Goal: Information Seeking & Learning: Learn about a topic

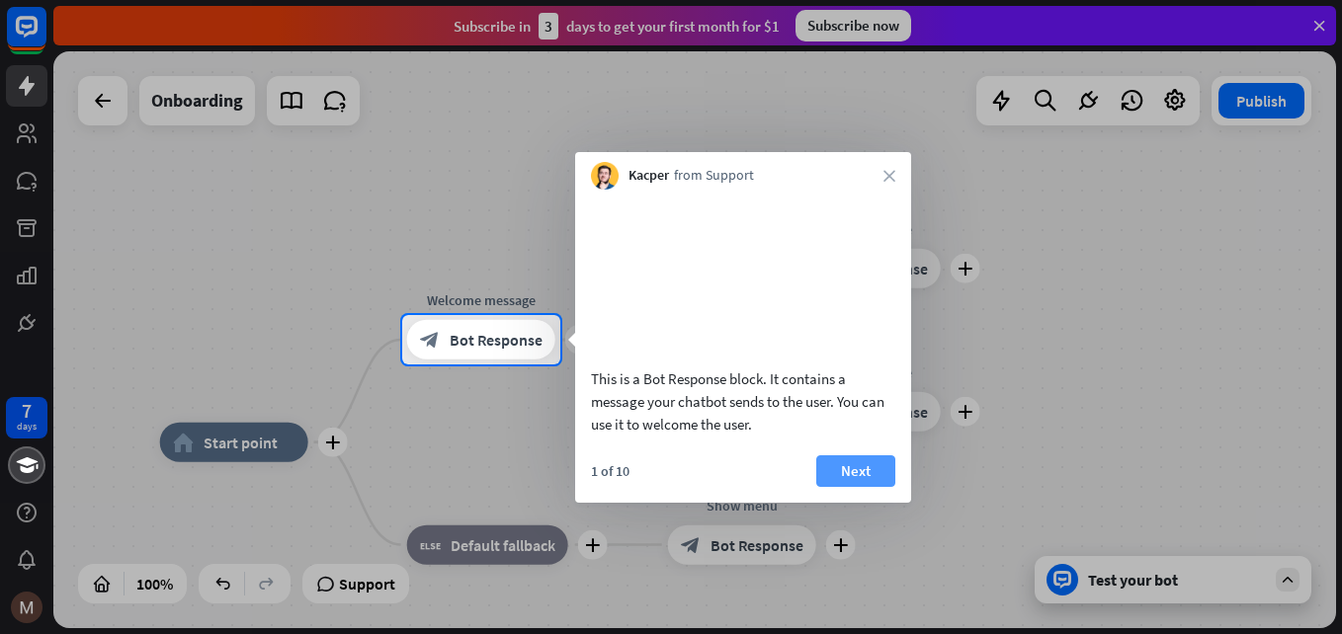
click at [840, 487] on button "Next" at bounding box center [855, 472] width 79 height 32
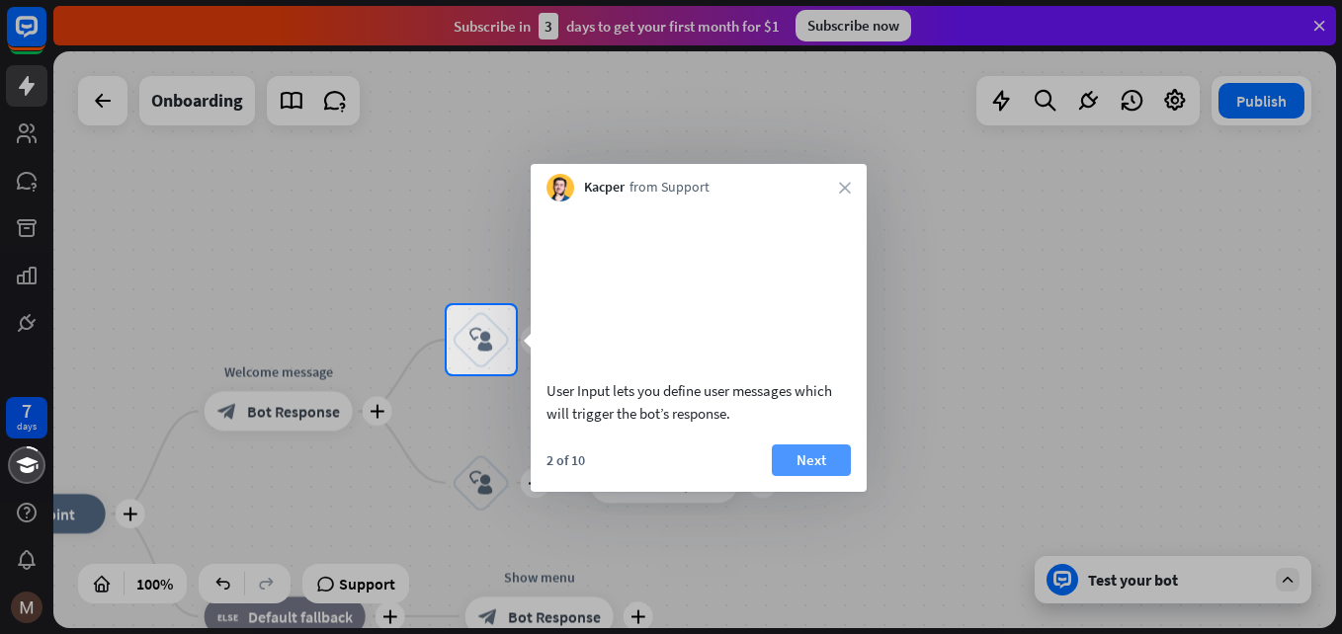
click at [775, 476] on button "Next" at bounding box center [811, 461] width 79 height 32
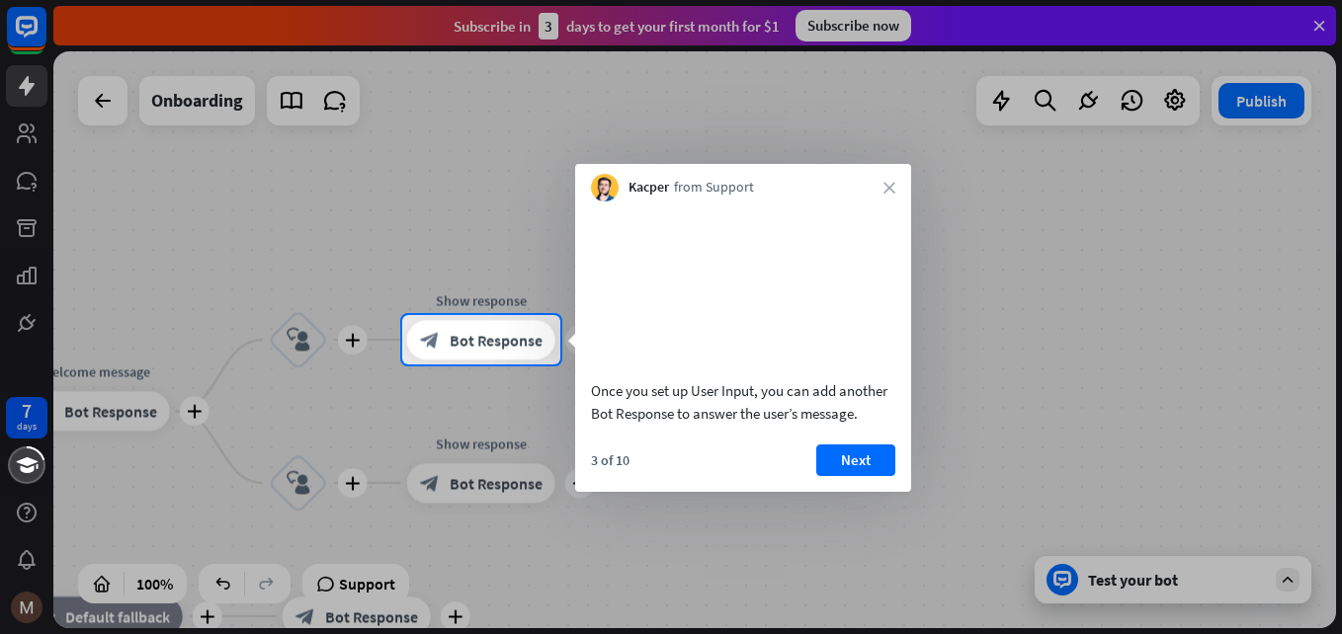
click at [896, 492] on div "3 of 10 Next" at bounding box center [743, 468] width 336 height 47
click at [858, 476] on button "Next" at bounding box center [855, 461] width 79 height 32
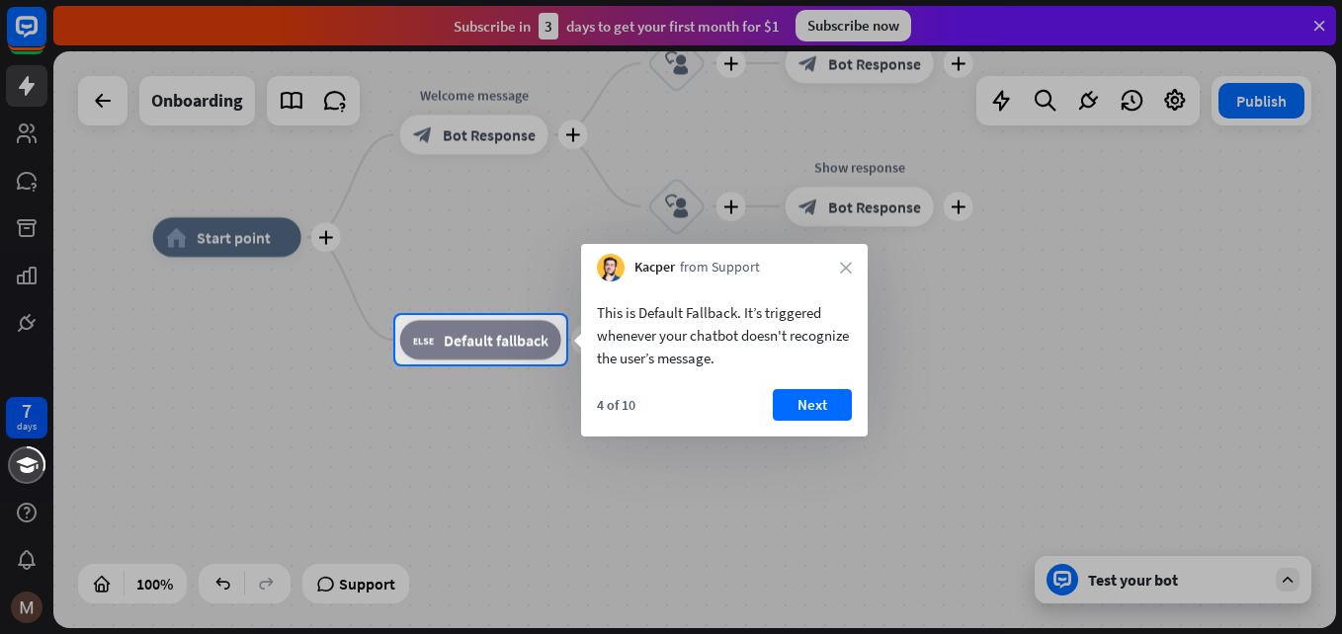
click at [854, 478] on div at bounding box center [671, 500] width 1342 height 270
click at [807, 412] on button "Next" at bounding box center [812, 405] width 79 height 32
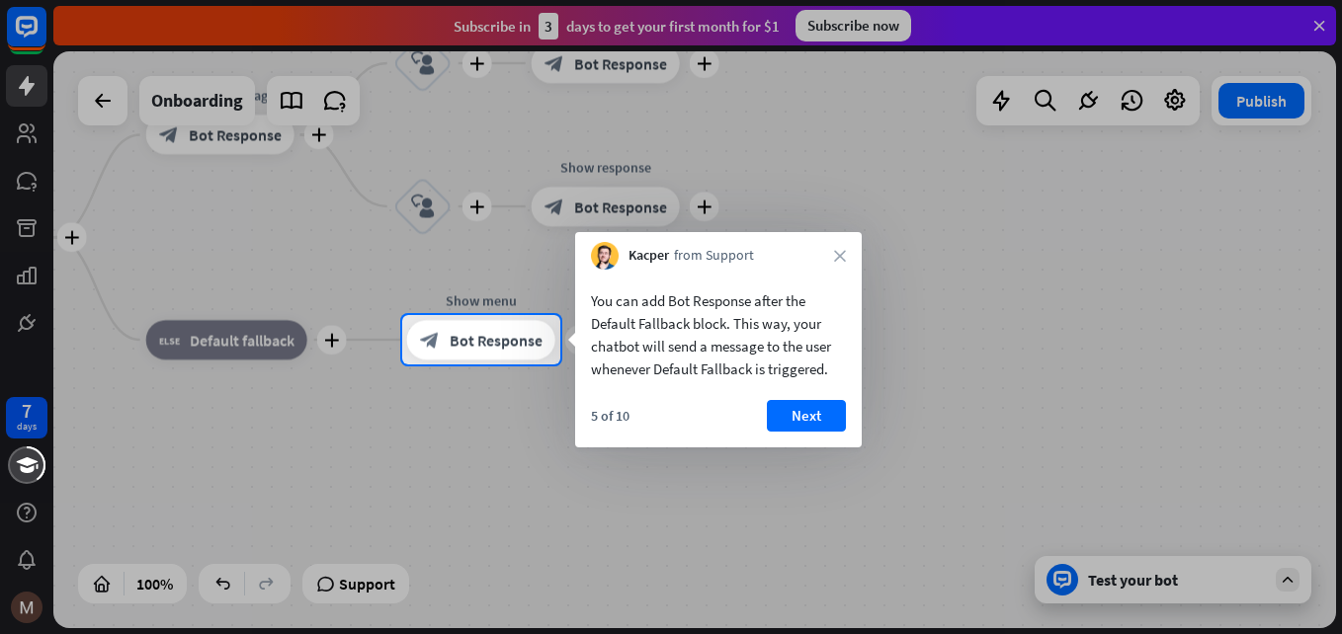
click at [32, 178] on div at bounding box center [671, 157] width 1342 height 315
click at [21, 183] on div at bounding box center [671, 157] width 1342 height 315
drag, startPoint x: 826, startPoint y: 433, endPoint x: 820, endPoint y: 423, distance: 11.5
click at [827, 431] on div "5 of 10 Next" at bounding box center [718, 423] width 287 height 47
click at [783, 392] on div "You can add Bot Response after the Default Fallback block. This way, your chatb…" at bounding box center [718, 359] width 287 height 178
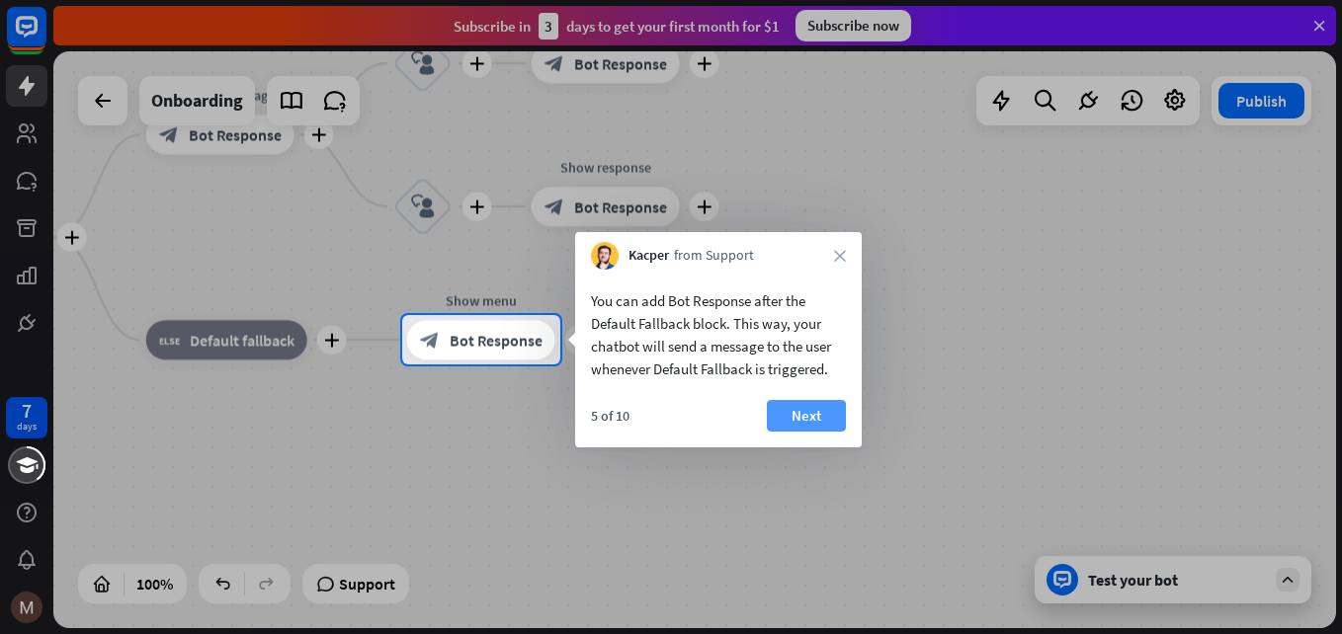
click at [805, 417] on button "Next" at bounding box center [806, 416] width 79 height 32
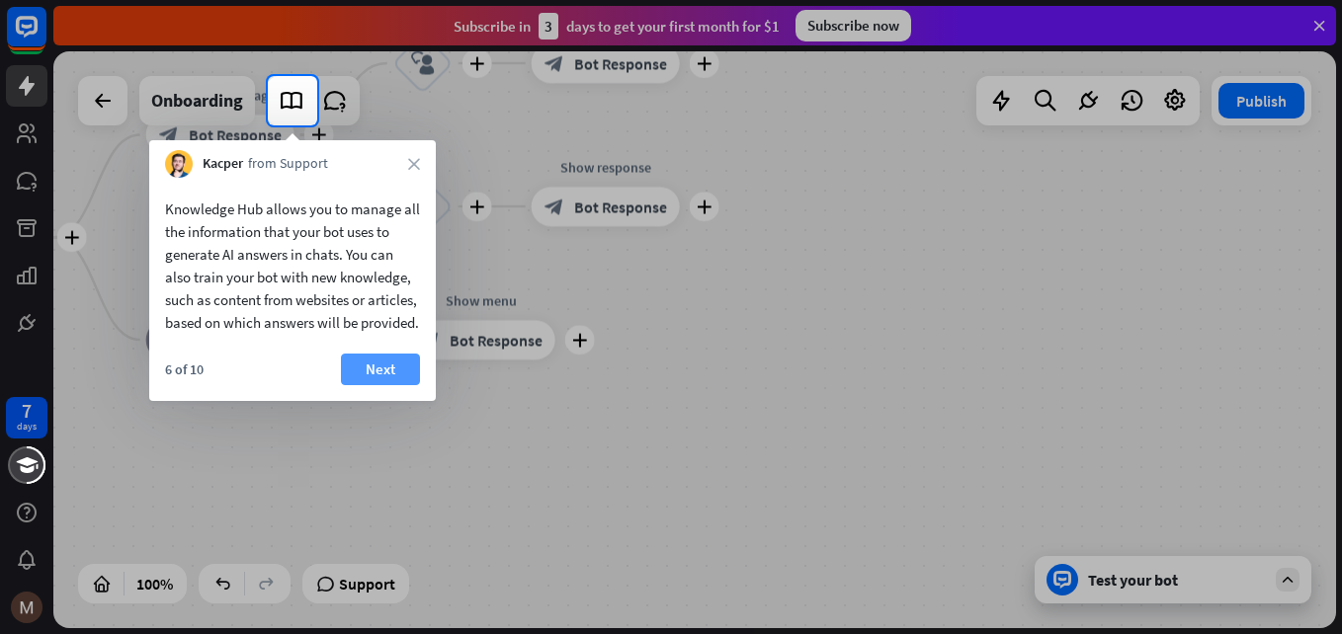
click at [379, 385] on button "Next" at bounding box center [380, 370] width 79 height 32
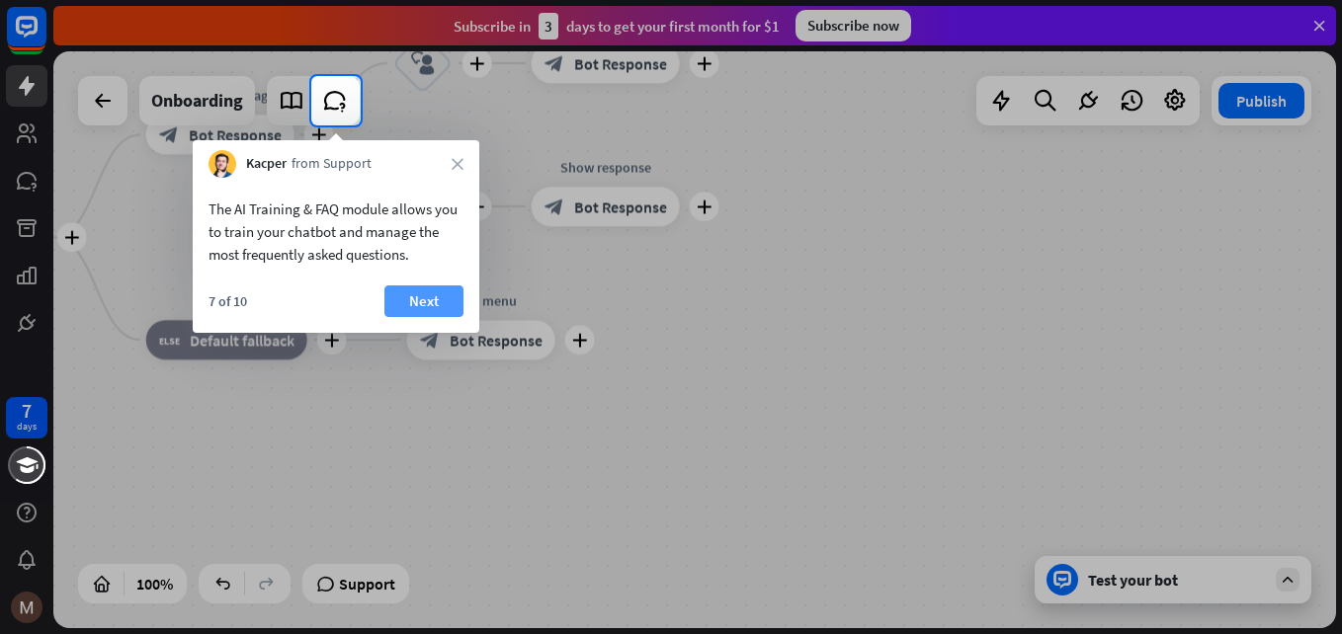
click at [432, 308] on button "Next" at bounding box center [423, 302] width 79 height 32
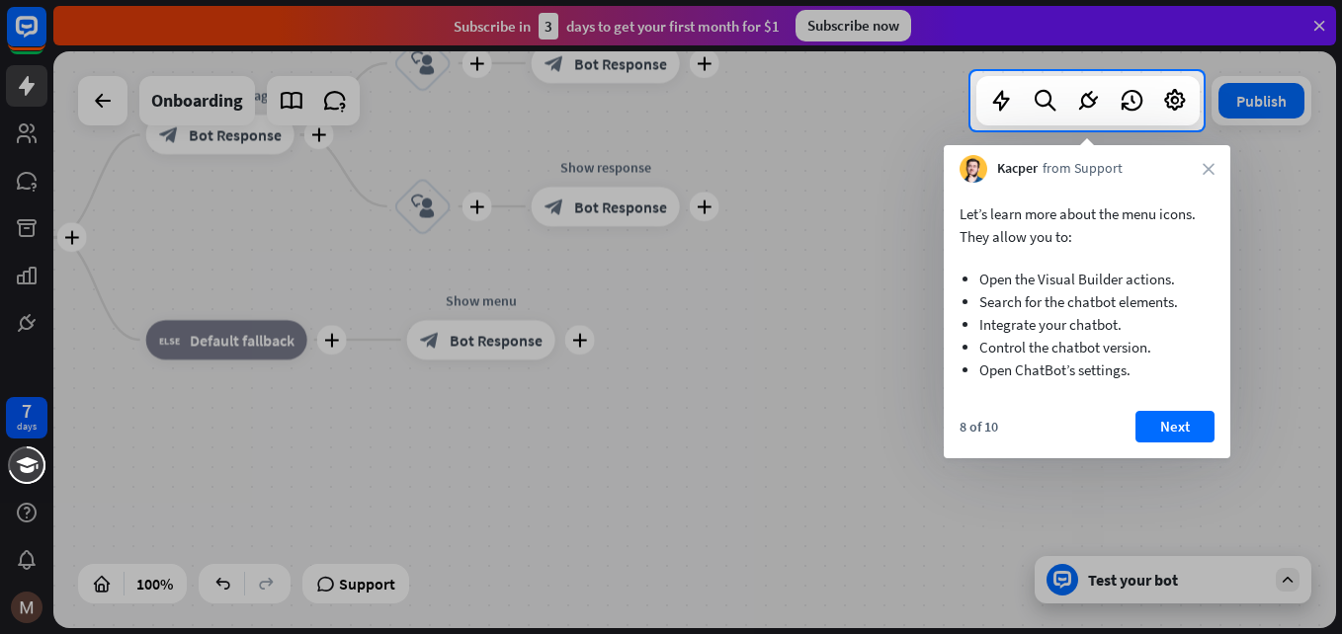
click at [1201, 438] on button "Next" at bounding box center [1174, 427] width 79 height 32
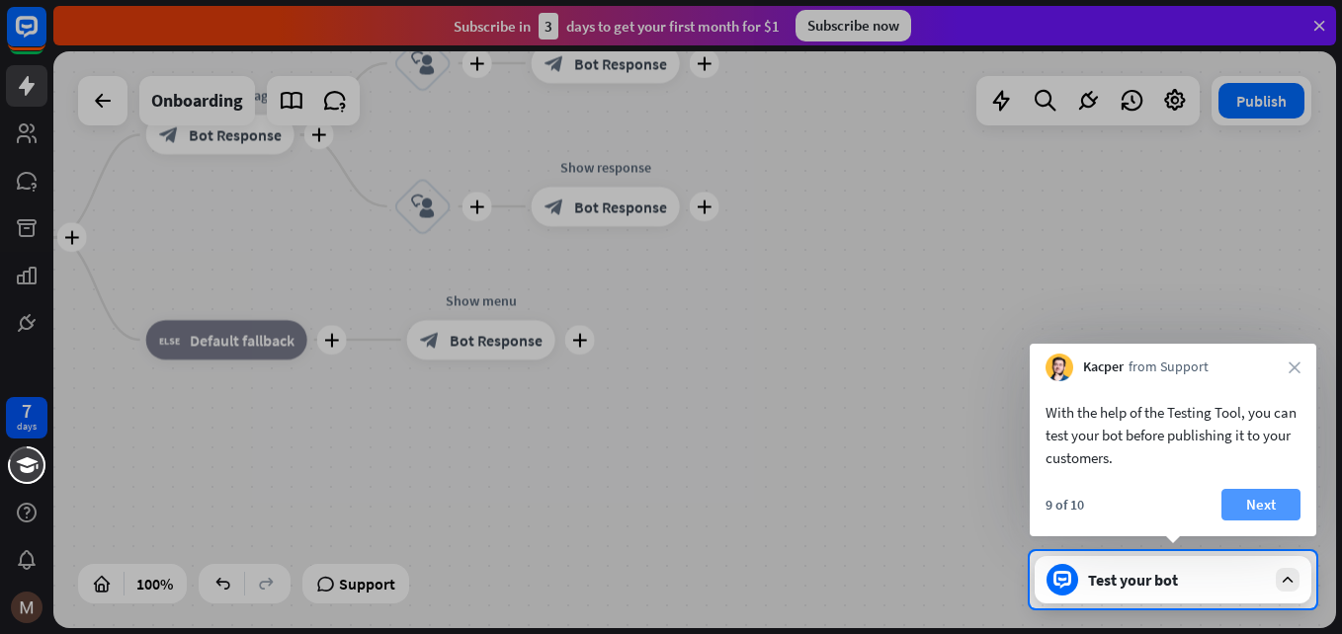
click at [1241, 512] on button "Next" at bounding box center [1260, 505] width 79 height 32
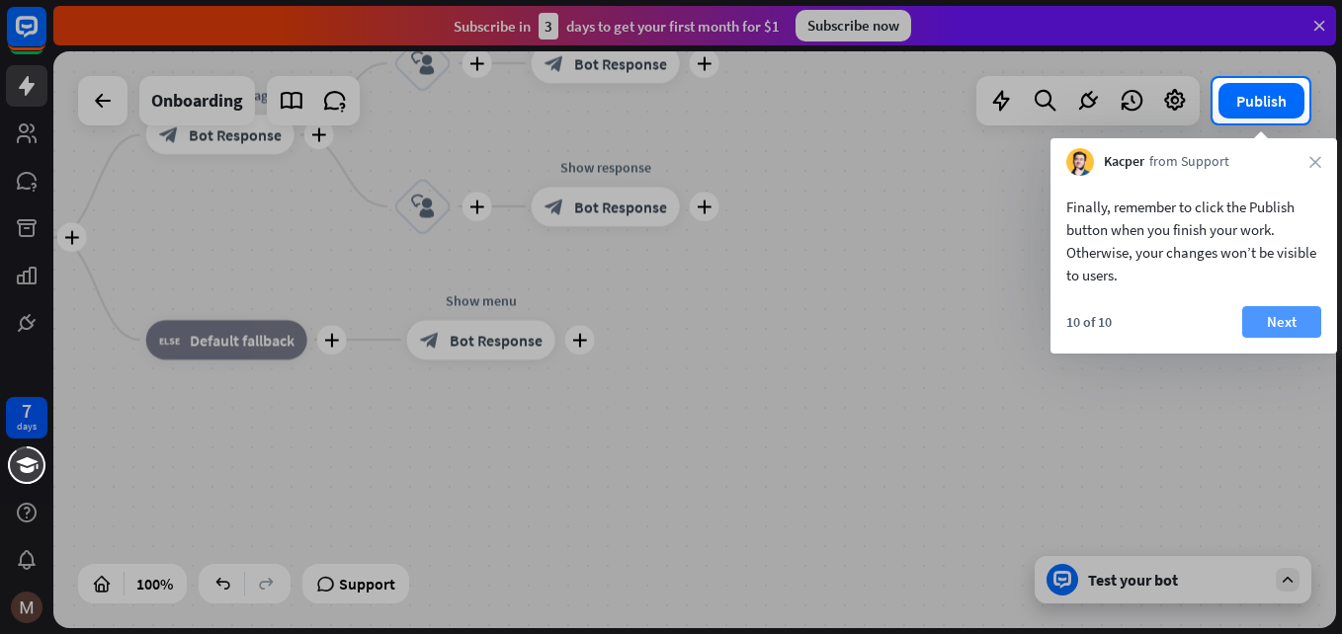
click at [1303, 327] on button "Next" at bounding box center [1281, 322] width 79 height 32
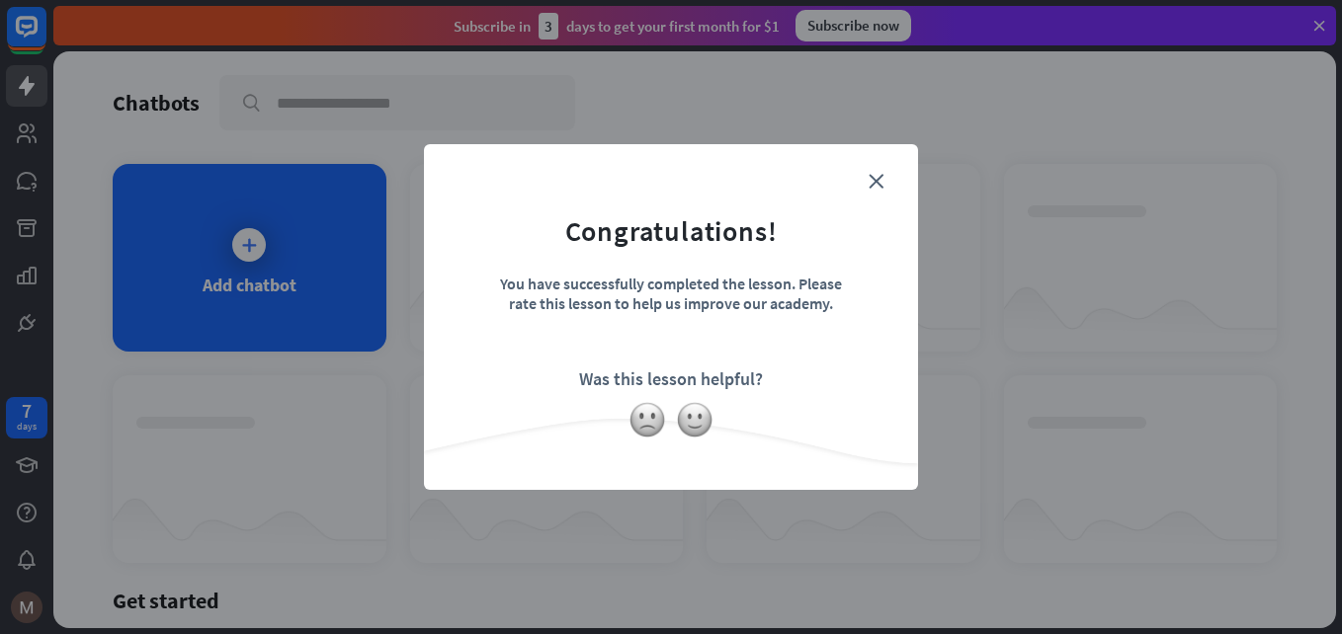
click at [888, 180] on form "Congratulations! You have successfully completed the lesson. Please rate this l…" at bounding box center [671, 287] width 445 height 236
click at [883, 181] on form "Congratulations! You have successfully completed the lesson. Please rate this l…" at bounding box center [671, 287] width 445 height 236
click at [882, 182] on icon "close" at bounding box center [876, 181] width 15 height 15
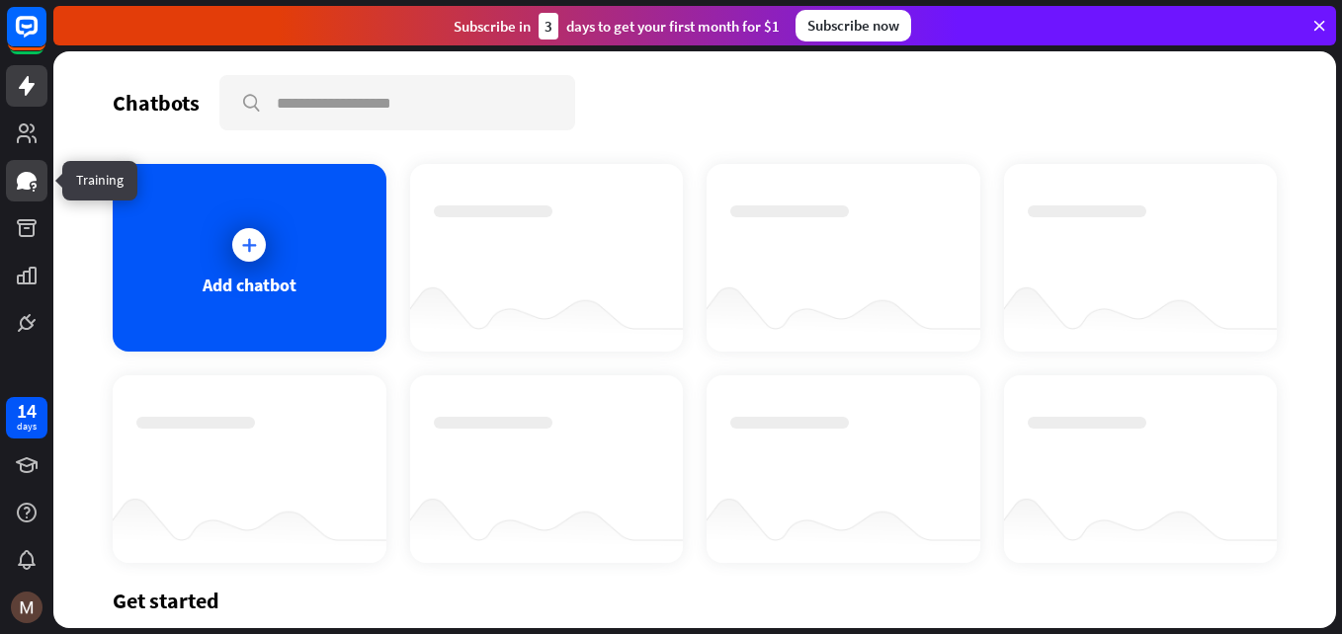
click at [17, 192] on icon at bounding box center [27, 181] width 24 height 24
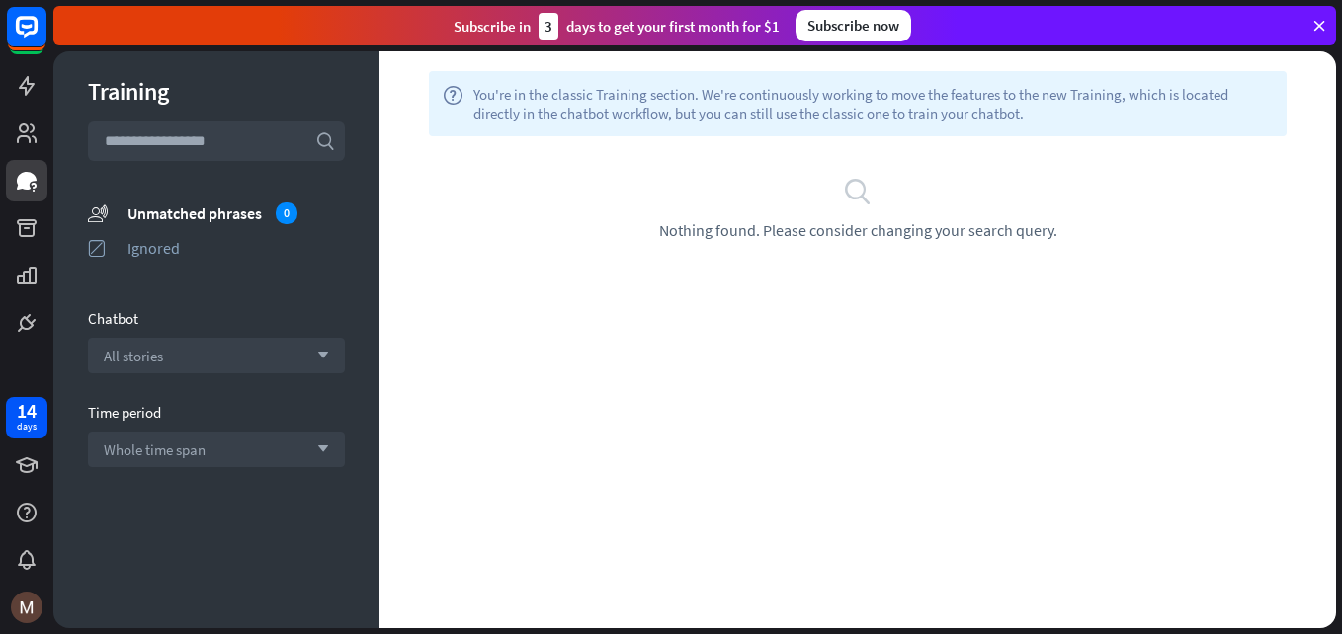
click at [239, 147] on input "text" at bounding box center [216, 142] width 257 height 40
type input "*"
